Goal: Task Accomplishment & Management: Manage account settings

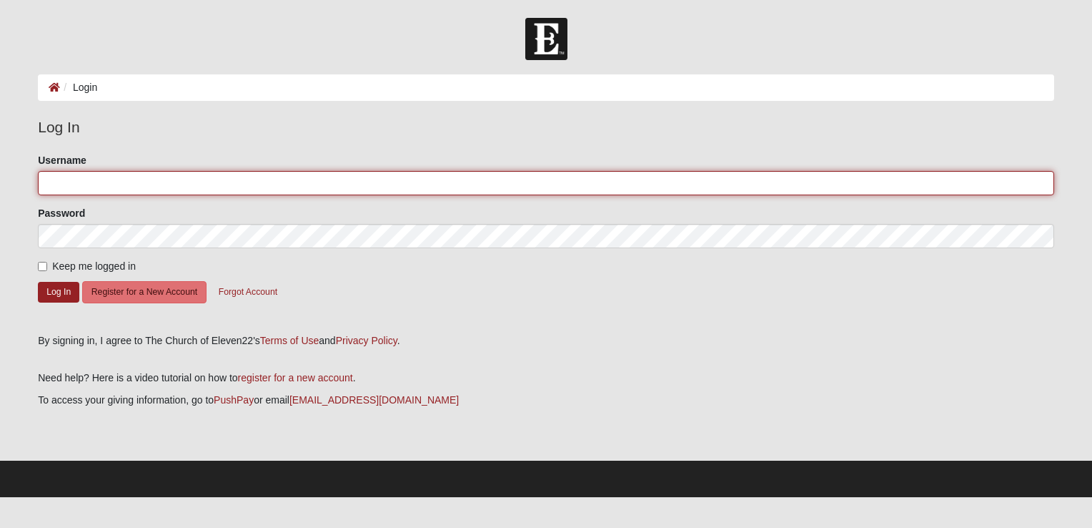
click at [117, 186] on input "Username" at bounding box center [546, 183] width 1017 height 24
type input "[EMAIL_ADDRESS][DOMAIN_NAME]"
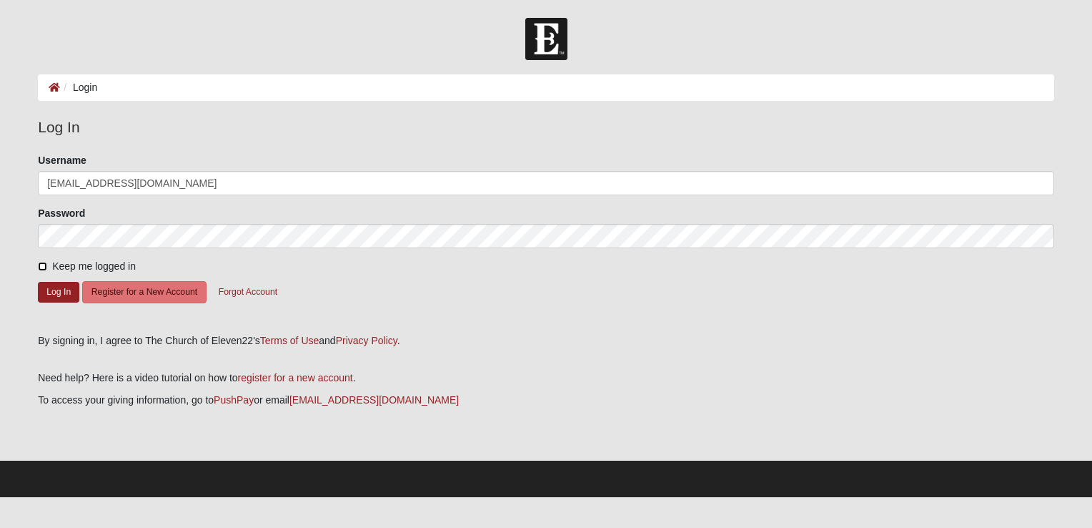
click at [43, 266] on input "Keep me logged in" at bounding box center [42, 266] width 9 height 9
checkbox input "true"
click at [52, 293] on button "Log In" at bounding box center [58, 292] width 41 height 21
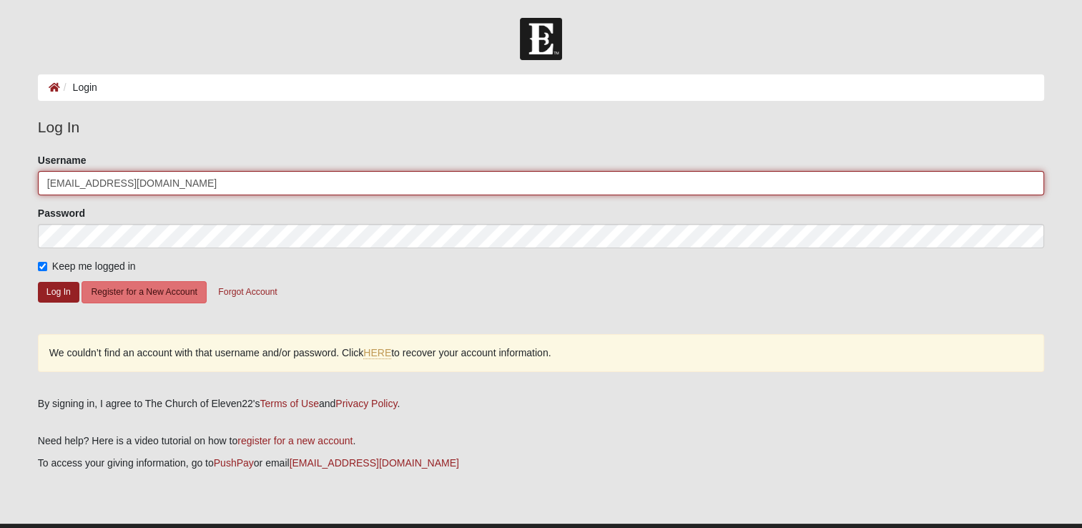
click at [168, 181] on input "[EMAIL_ADDRESS][DOMAIN_NAME]" at bounding box center [541, 183] width 1006 height 24
type input "jsbrack185"
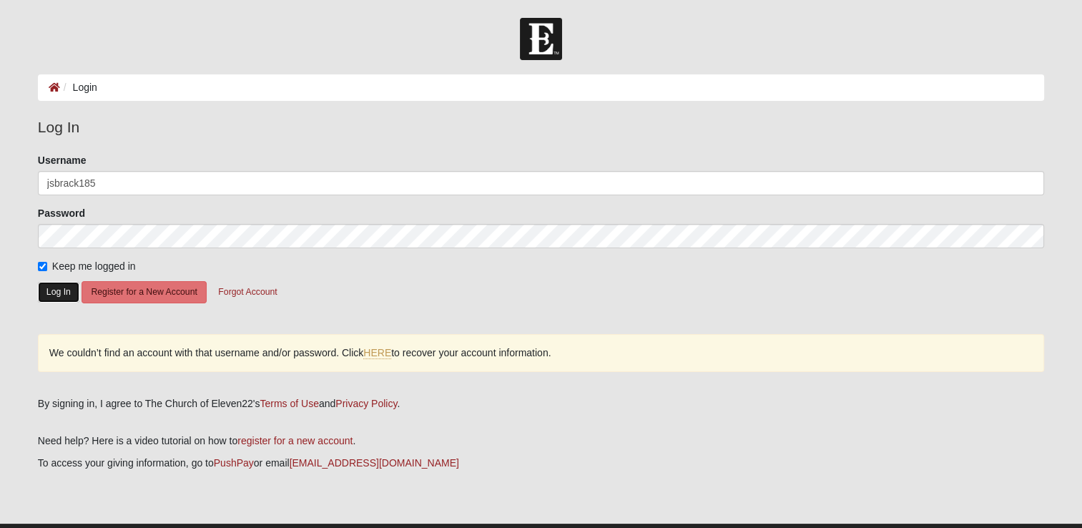
click at [54, 296] on button "Log In" at bounding box center [58, 292] width 41 height 21
